Goal: Transaction & Acquisition: Subscribe to service/newsletter

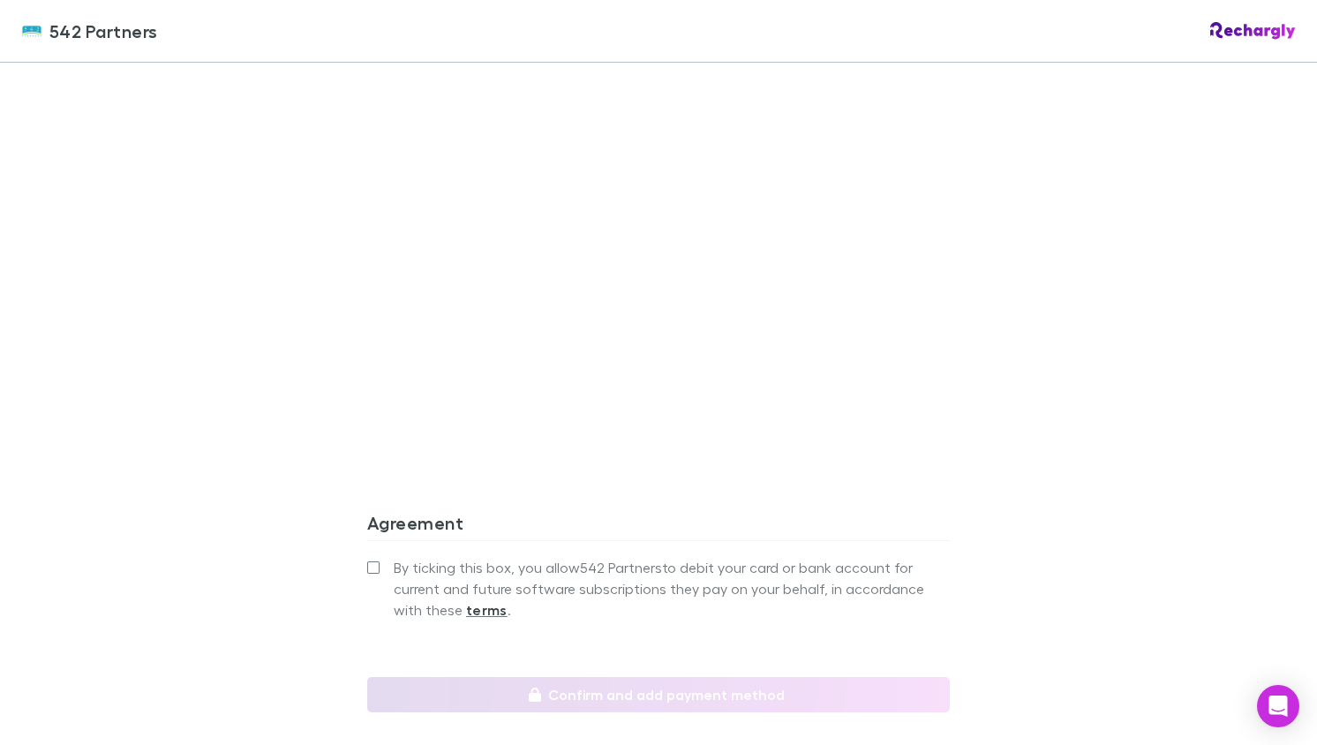
scroll to position [1460, 0]
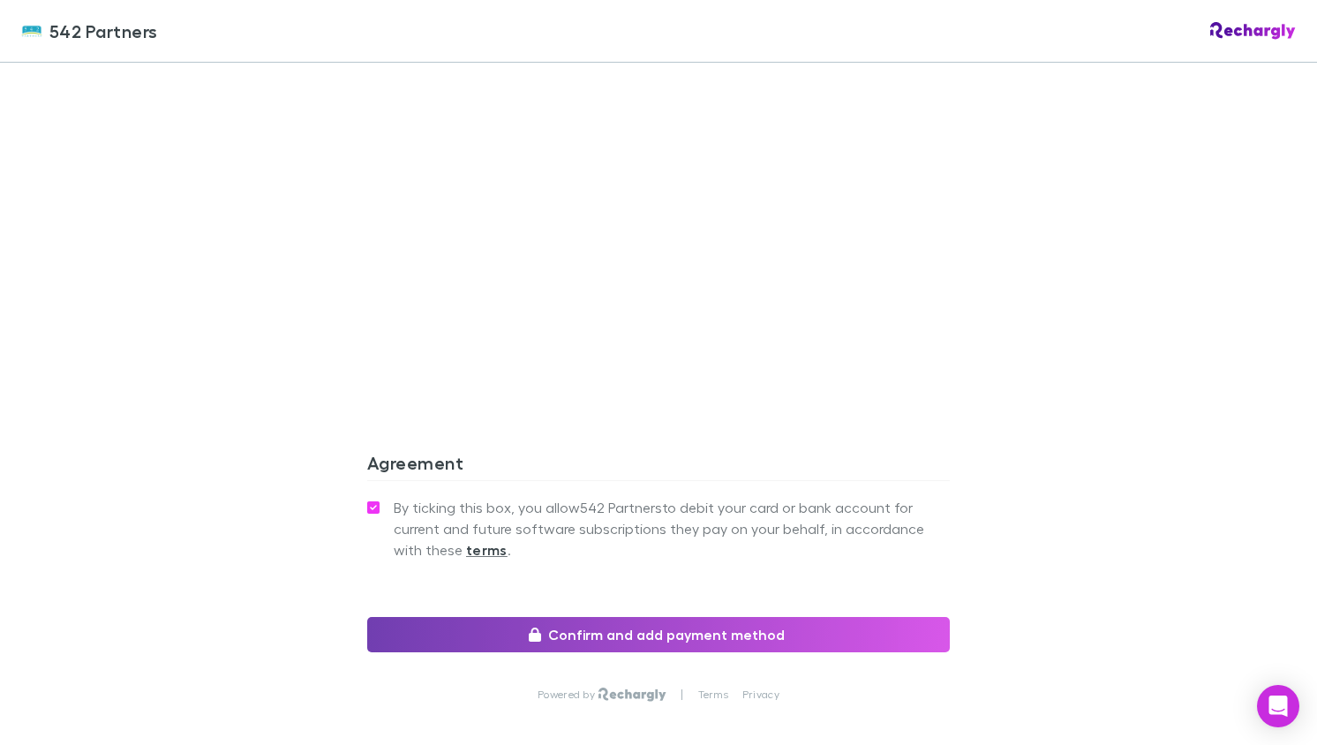
click at [633, 617] on button "Confirm and add payment method" at bounding box center [658, 634] width 583 height 35
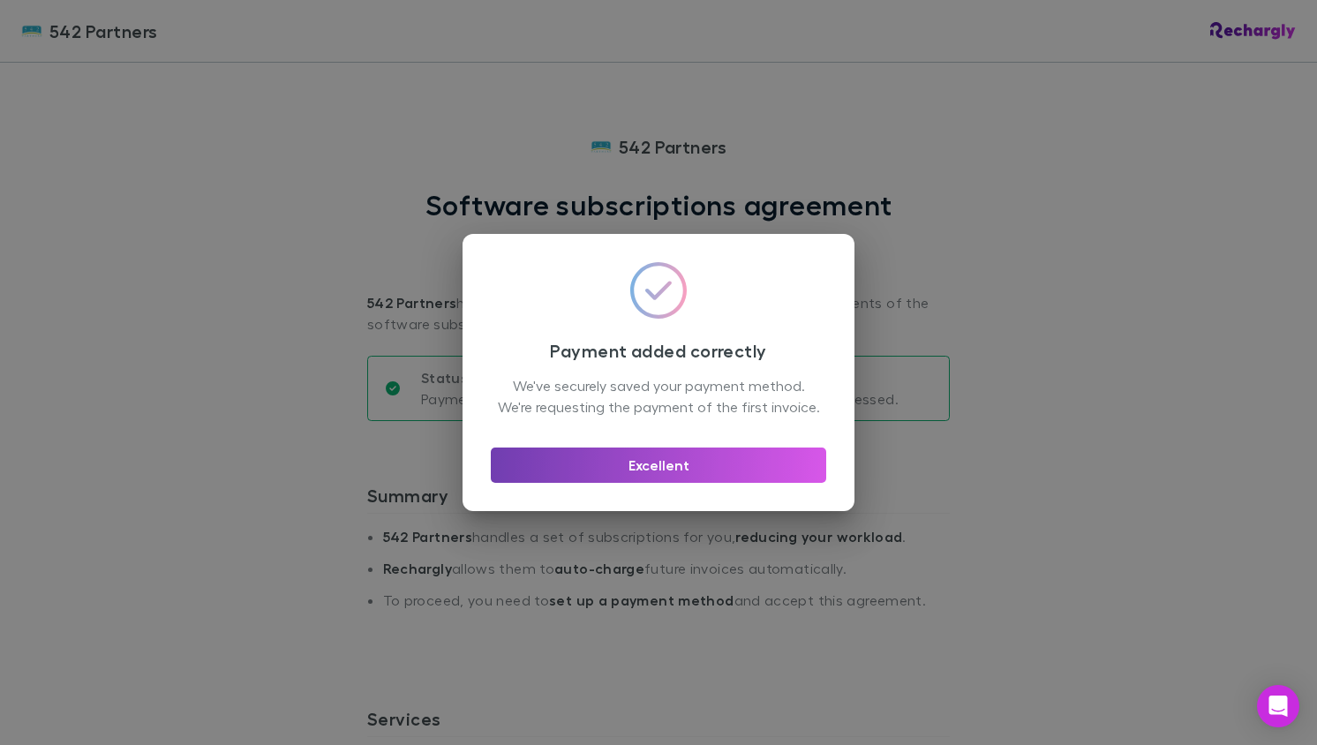
click at [659, 476] on button "Excellent" at bounding box center [659, 465] width 336 height 35
